Goal: Check status

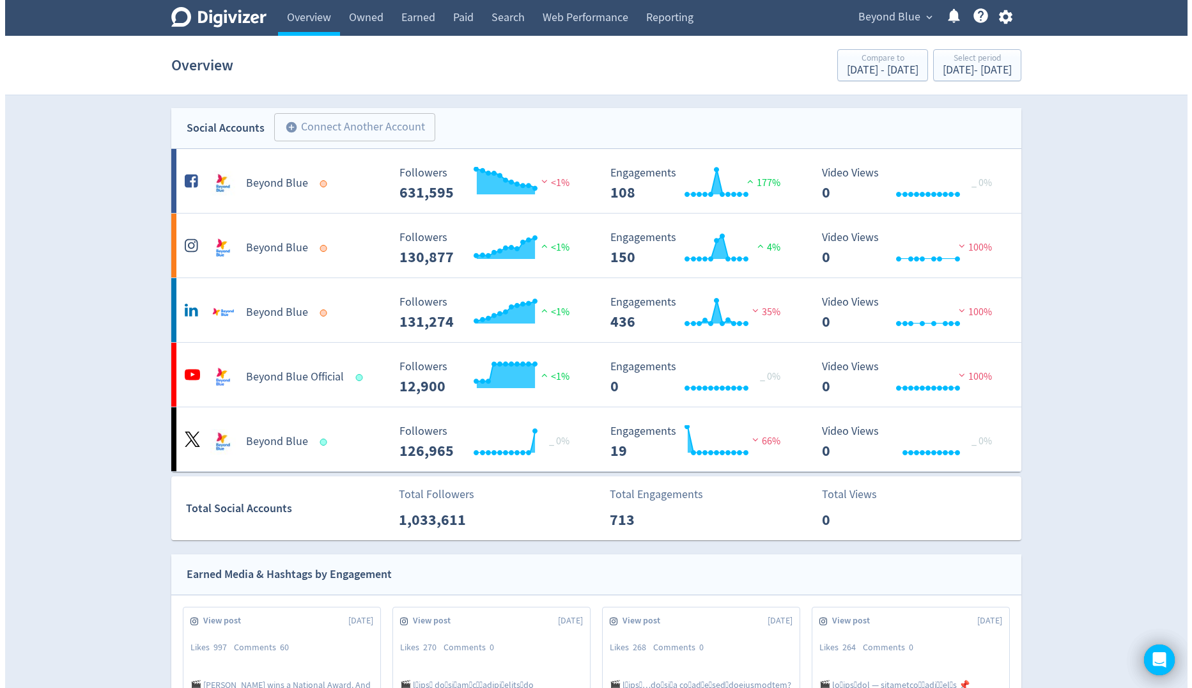
scroll to position [980, 0]
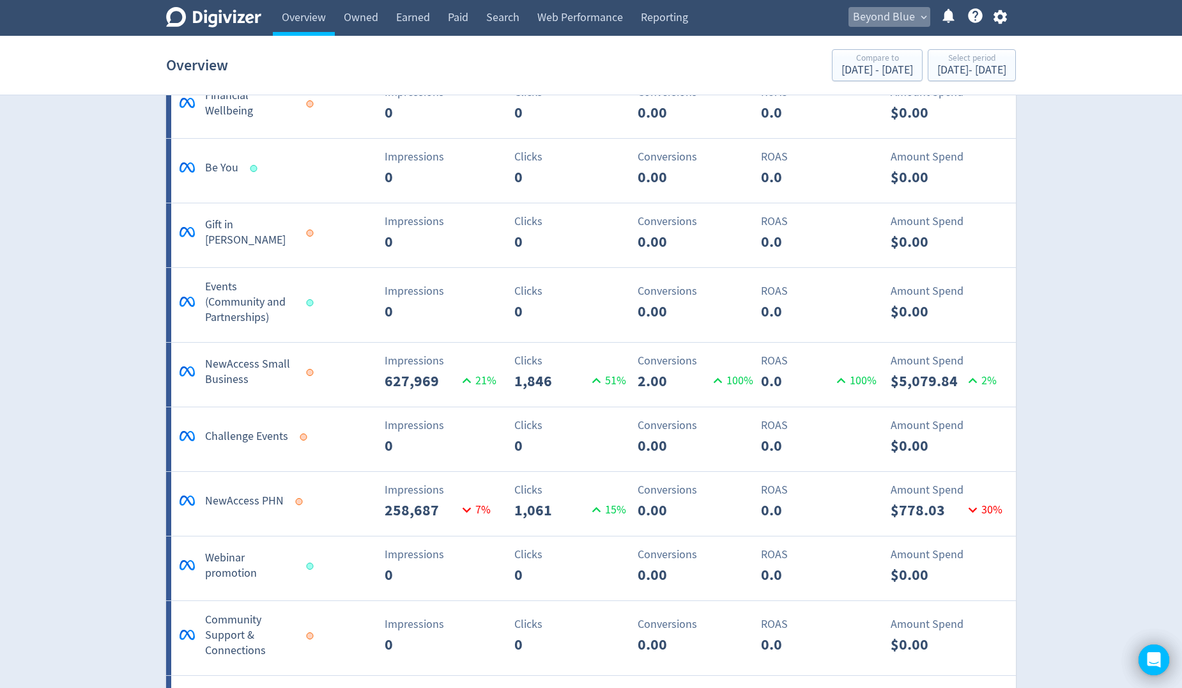
click at [902, 16] on span "Beyond Blue" at bounding box center [884, 17] width 62 height 20
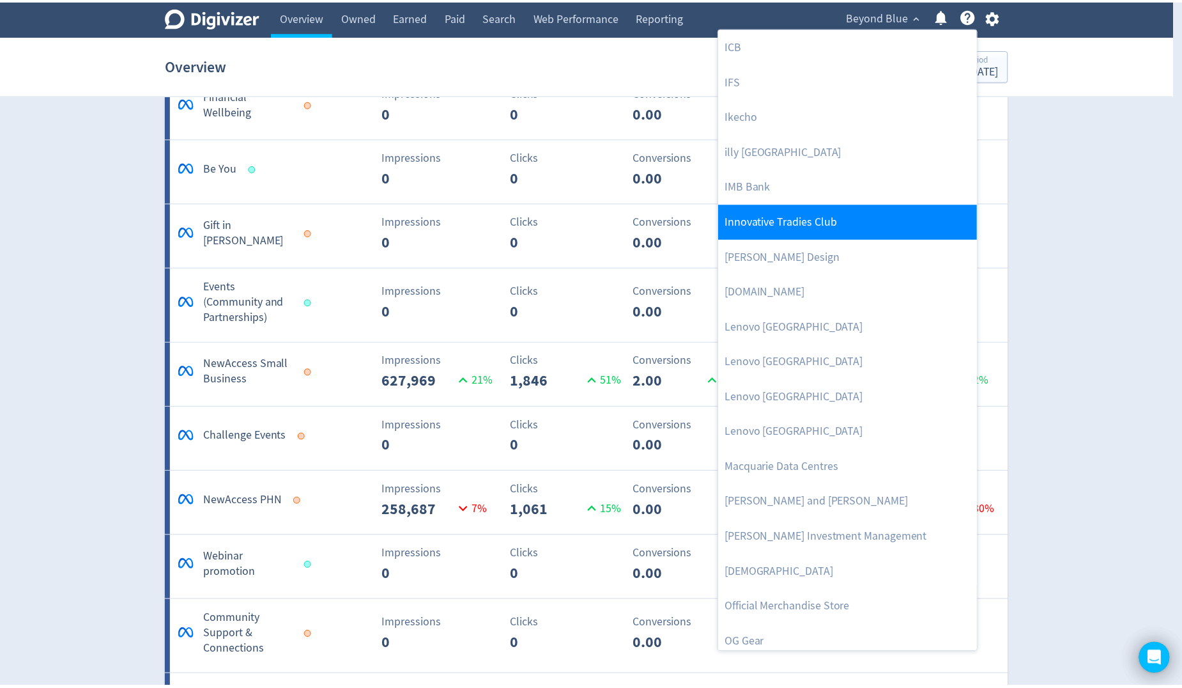
scroll to position [1023, 0]
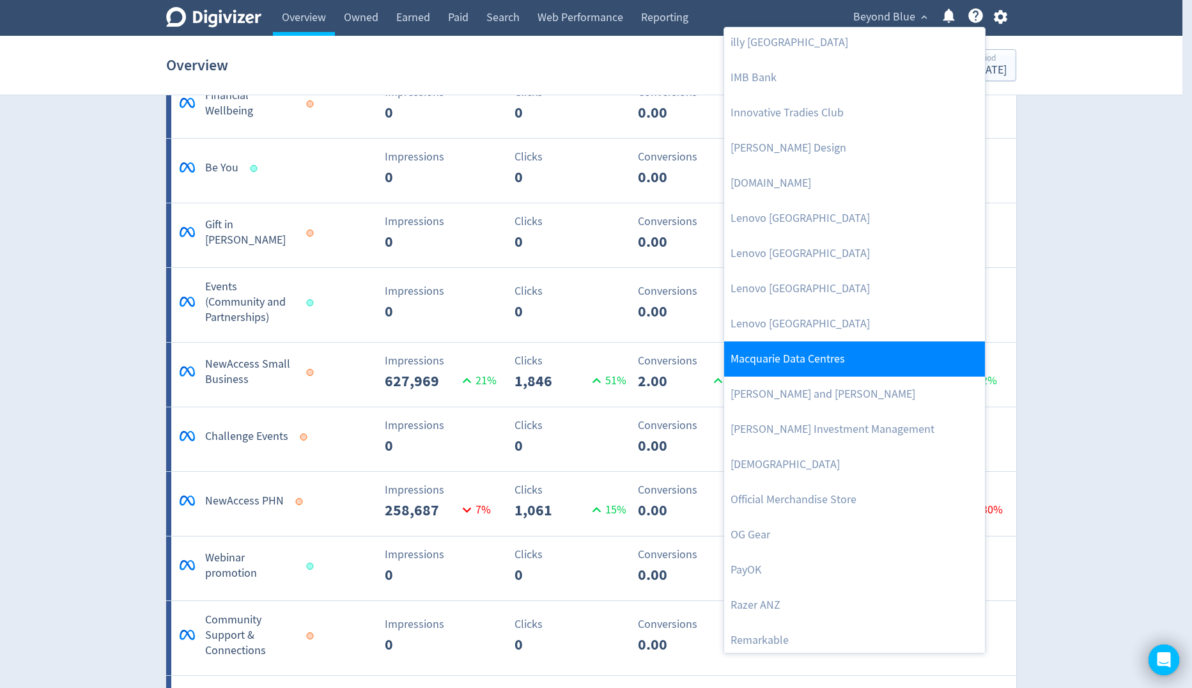
click at [836, 362] on link "Macquarie Data Centres" at bounding box center [854, 358] width 261 height 35
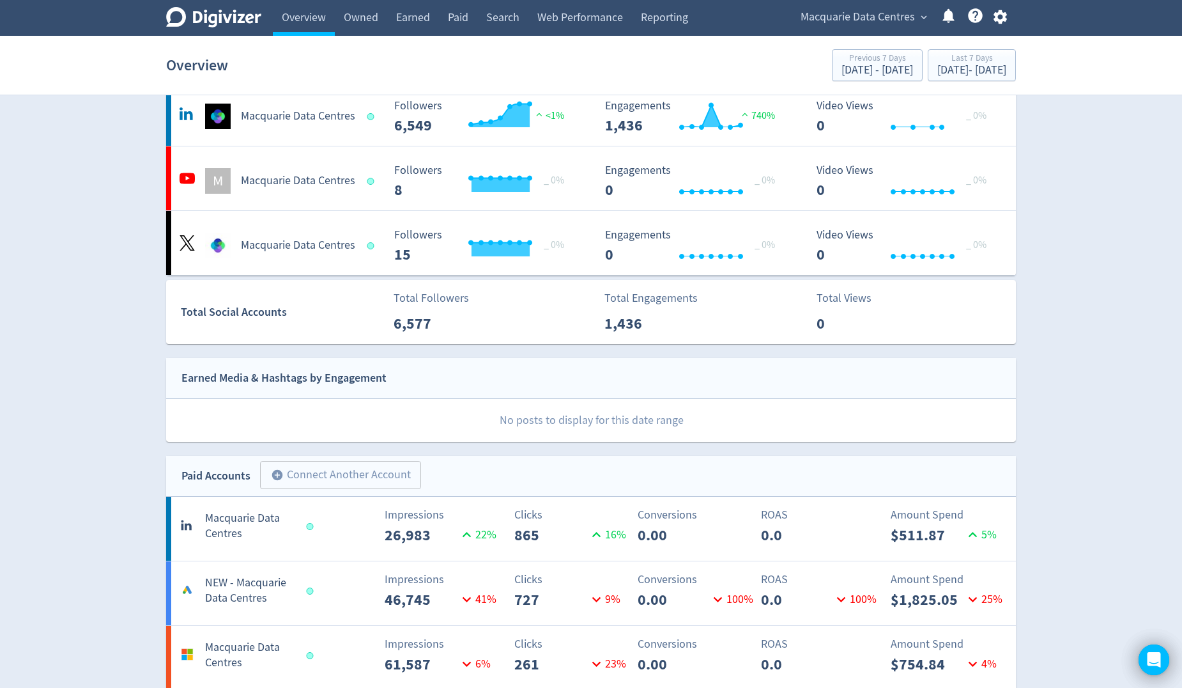
scroll to position [320, 0]
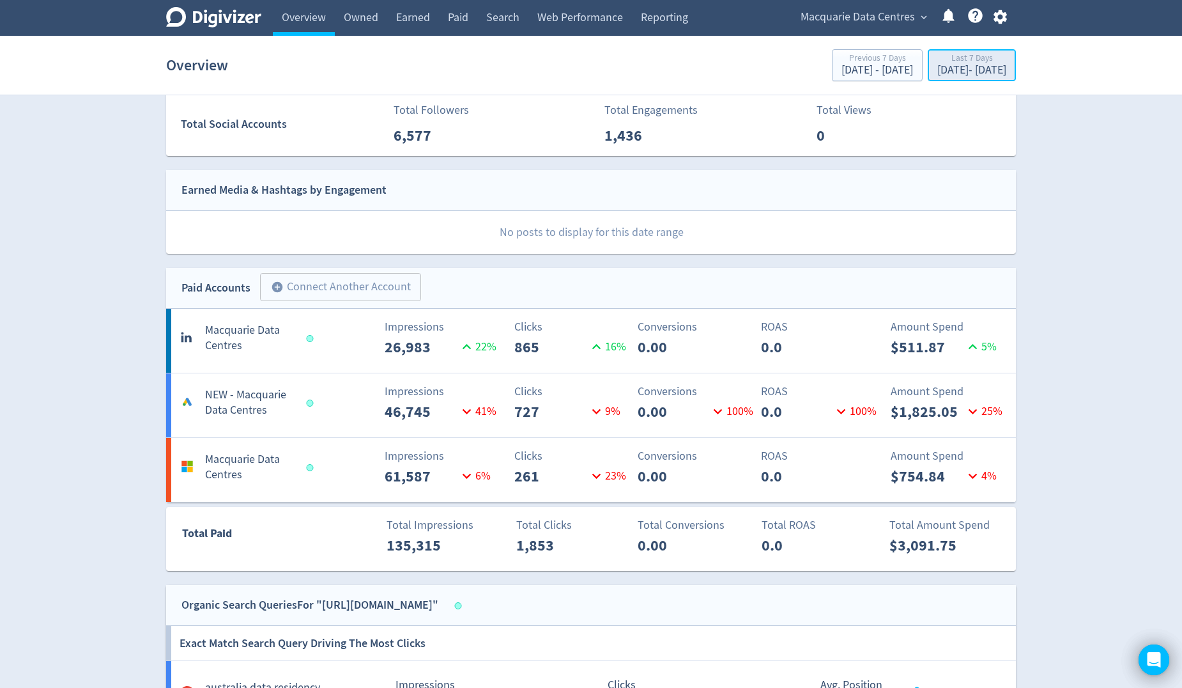
click at [961, 58] on div "Last 7 Days" at bounding box center [972, 59] width 69 height 11
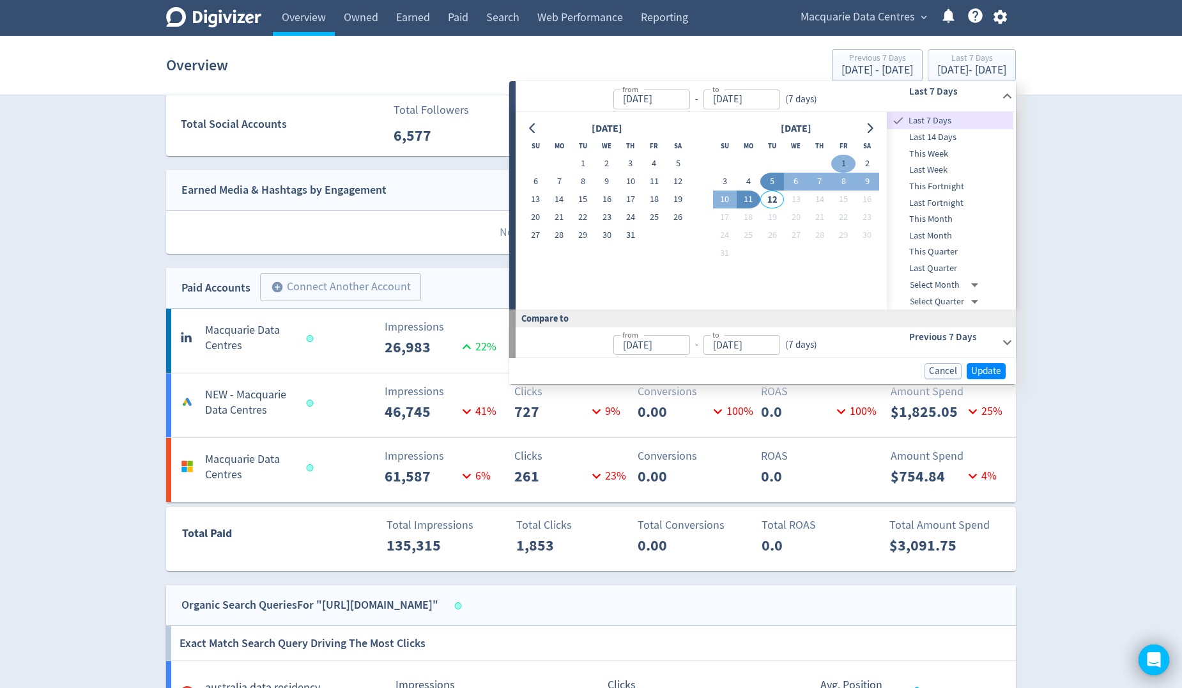
click at [844, 162] on button "1" at bounding box center [844, 164] width 24 height 18
type input "[DATE]"
click at [747, 198] on button "11" at bounding box center [749, 199] width 24 height 18
type input "[DATE]"
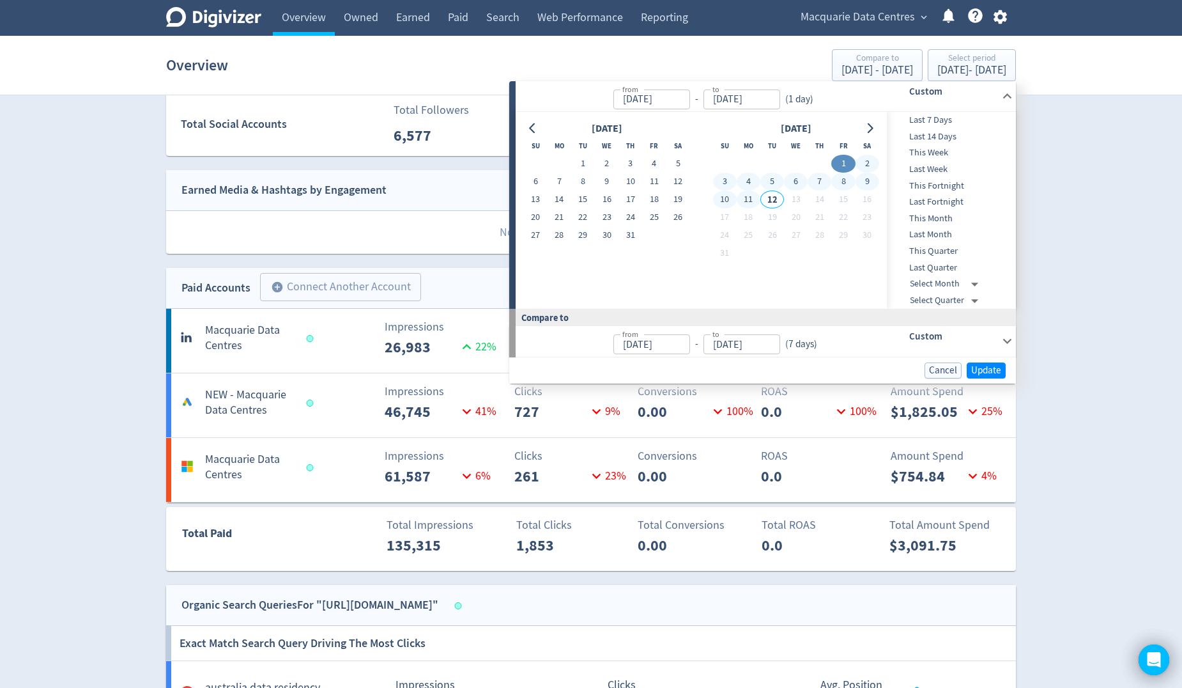
type input "[DATE]"
click at [988, 372] on span "Update" at bounding box center [987, 371] width 30 height 10
